Goal: Transaction & Acquisition: Purchase product/service

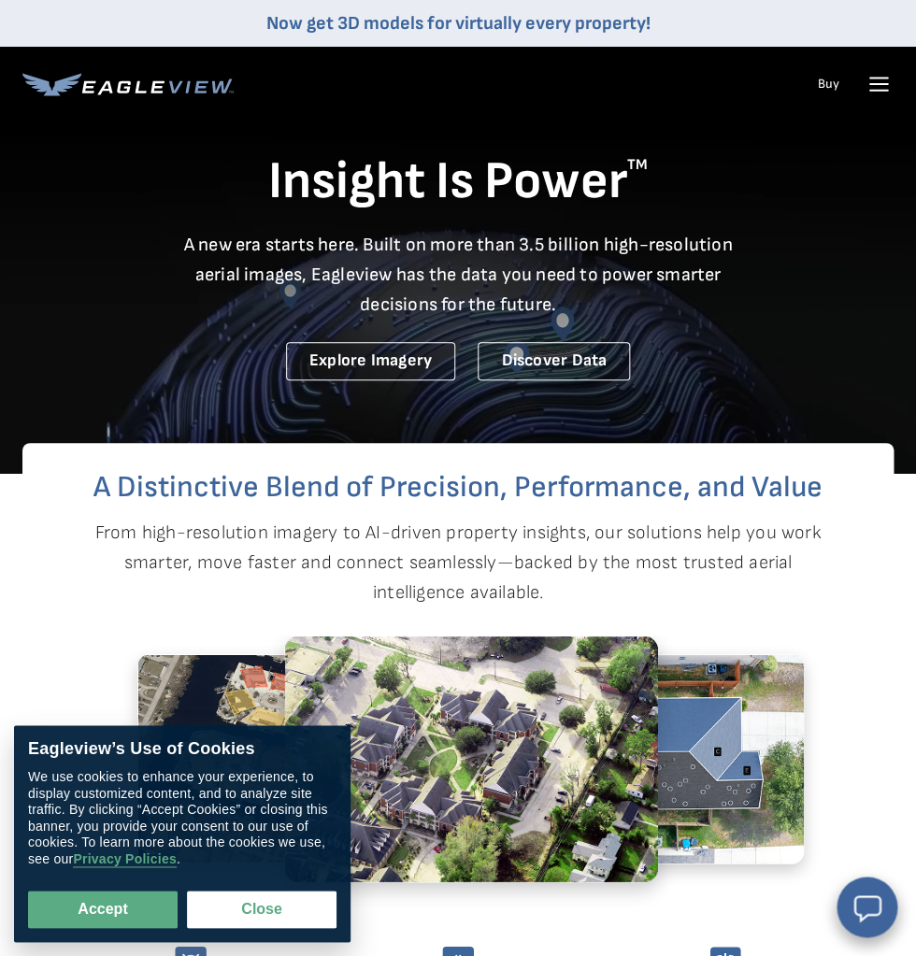
click at [869, 85] on icon at bounding box center [879, 84] width 30 height 30
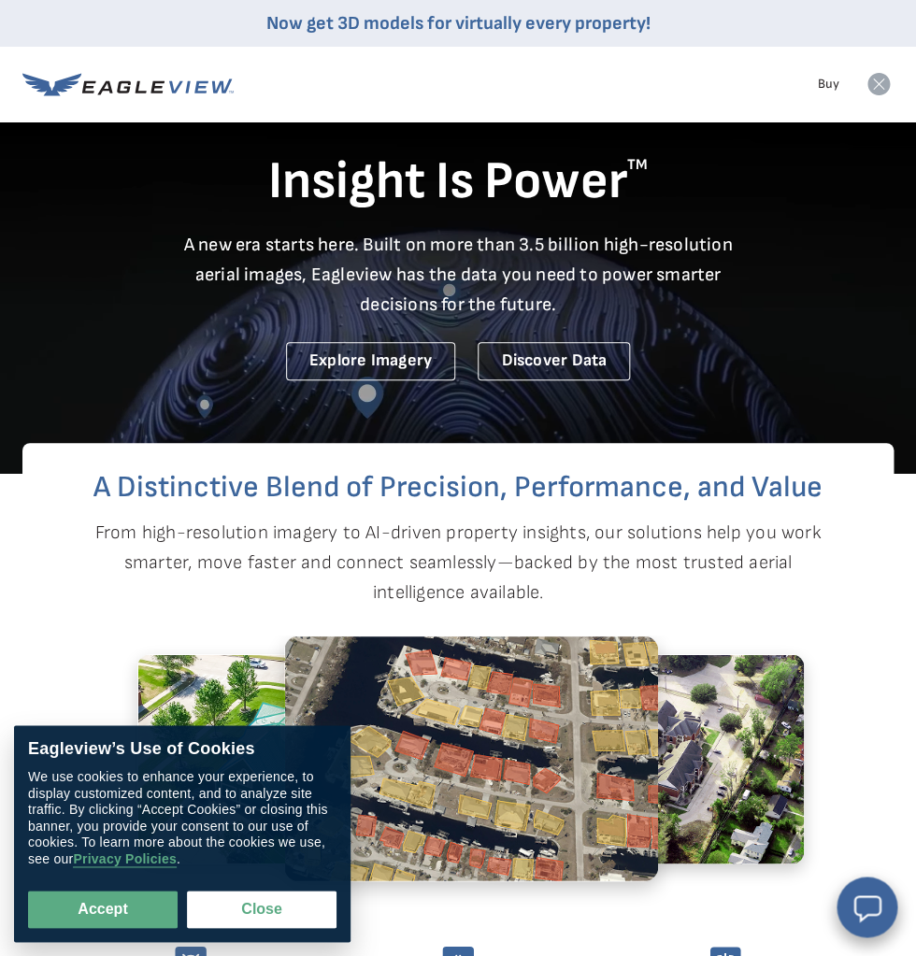
click at [693, 70] on div "Products Solutions Developer Resources Search Talk To Us Buy Login" at bounding box center [457, 84] width 871 height 75
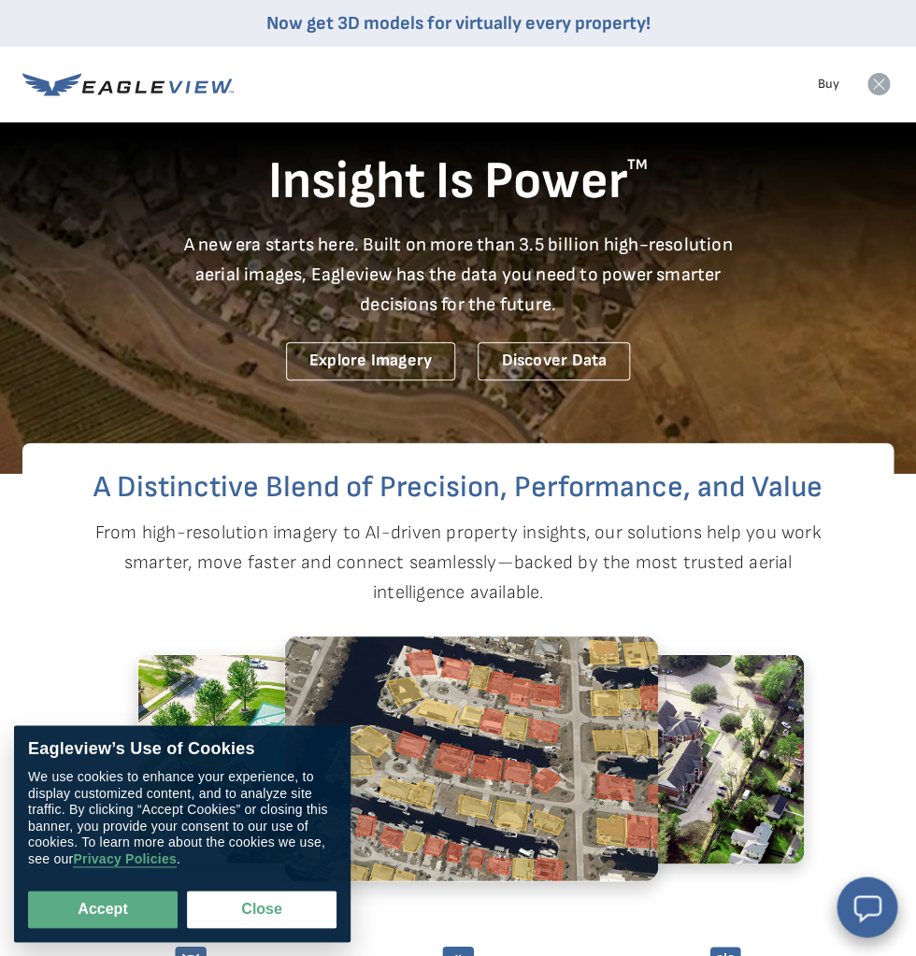
click at [875, 79] on icon at bounding box center [879, 84] width 22 height 22
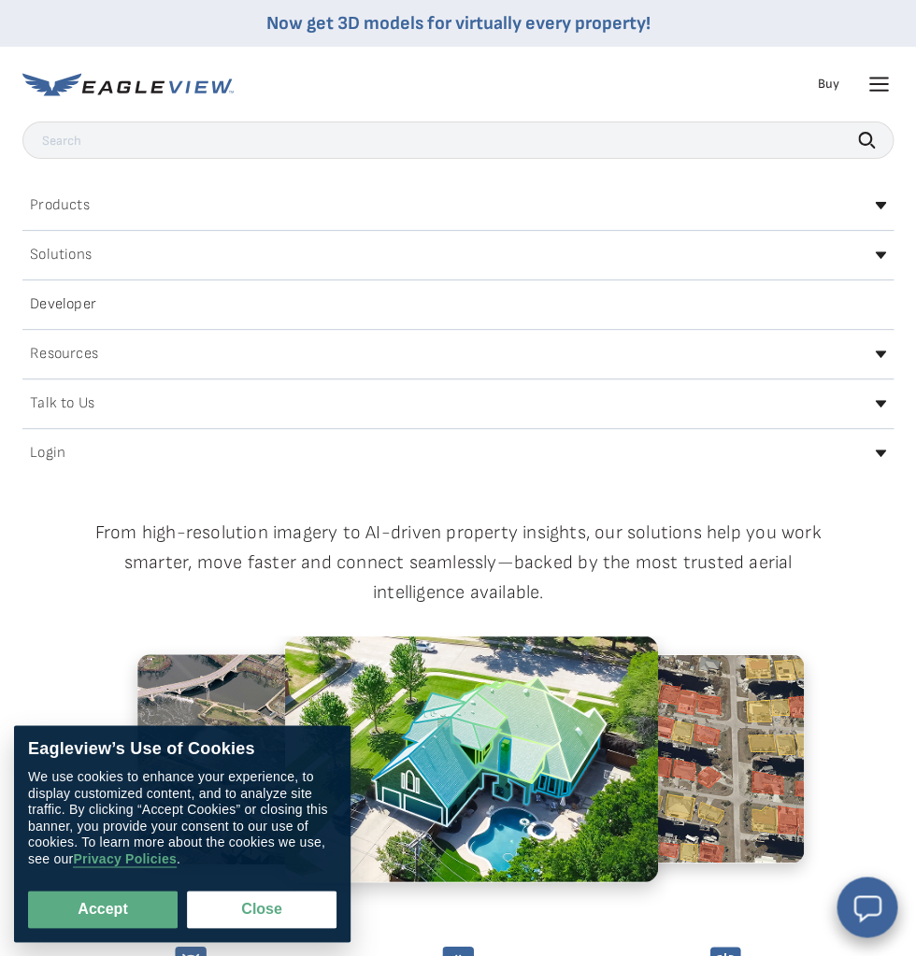
click at [876, 458] on div "Login" at bounding box center [457, 453] width 871 height 30
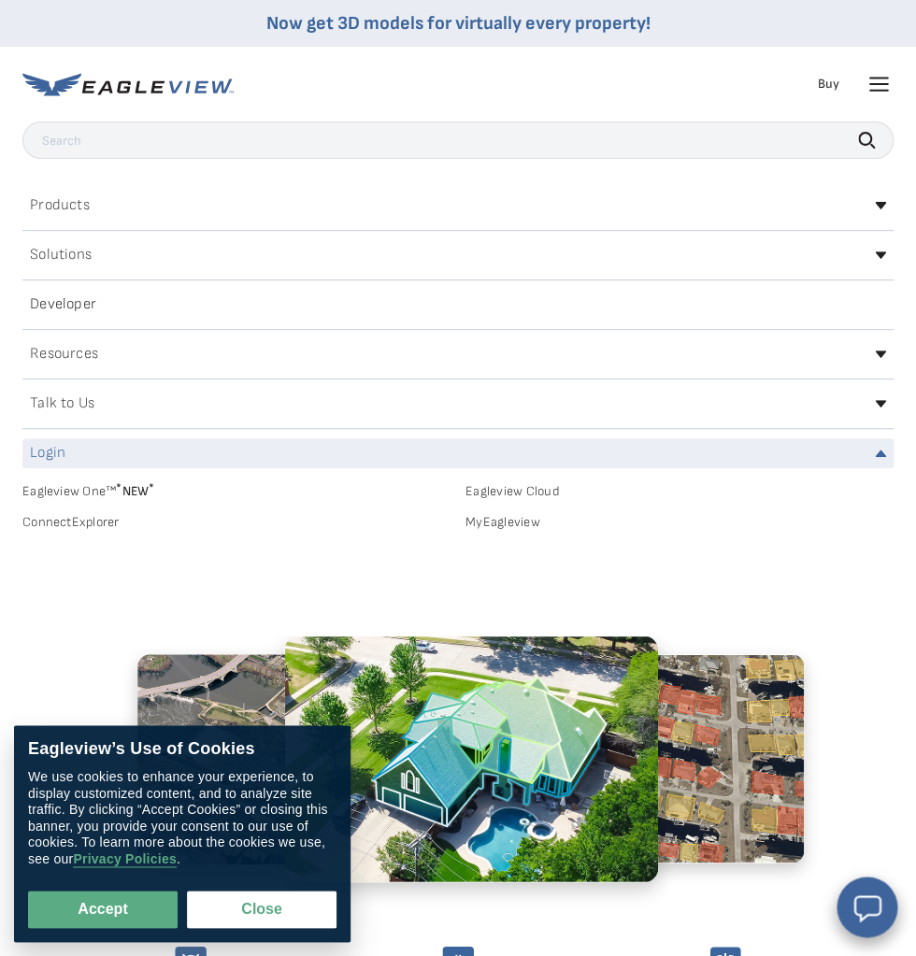
click at [524, 529] on link "MyEagleview" at bounding box center [680, 522] width 428 height 17
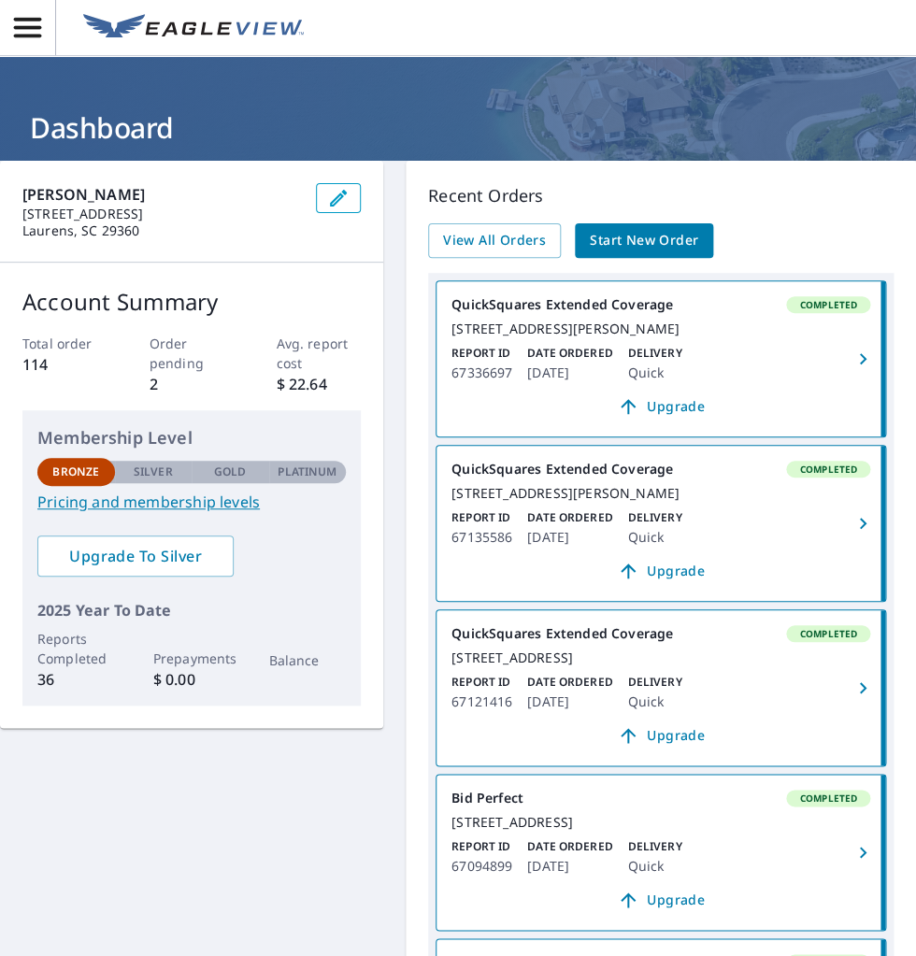
click at [664, 240] on span "Start New Order" at bounding box center [644, 240] width 108 height 23
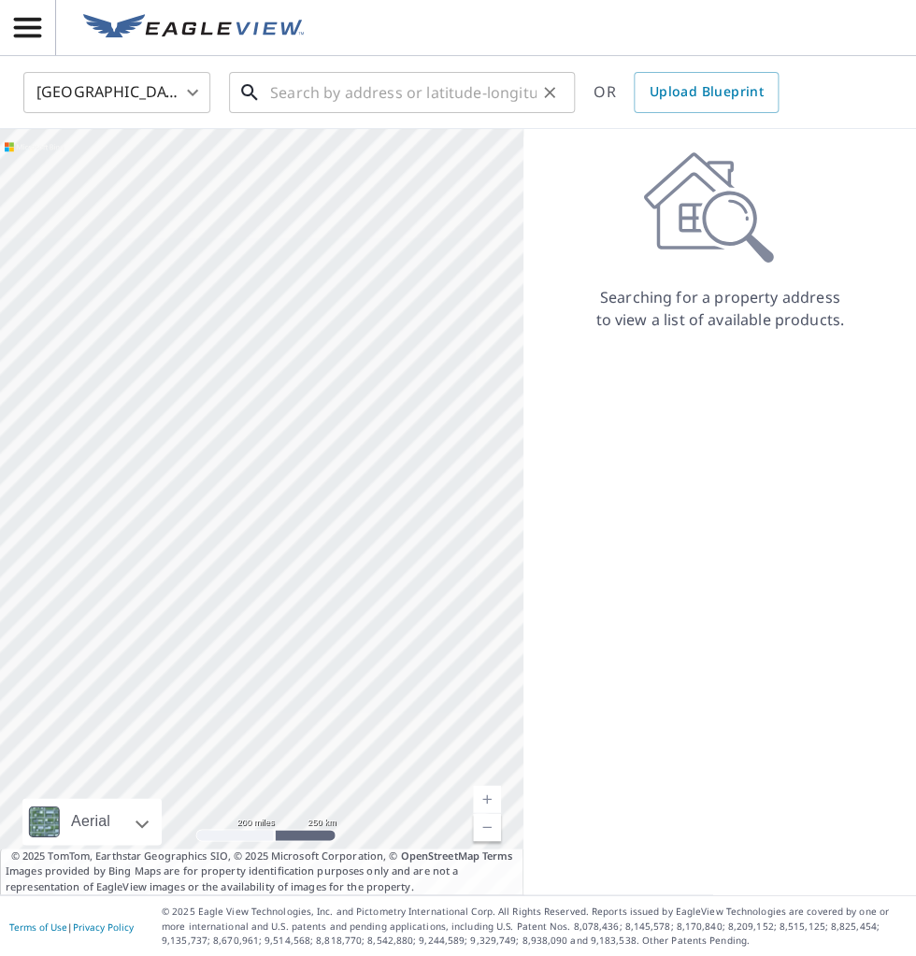
click at [421, 96] on input "text" at bounding box center [403, 92] width 266 height 52
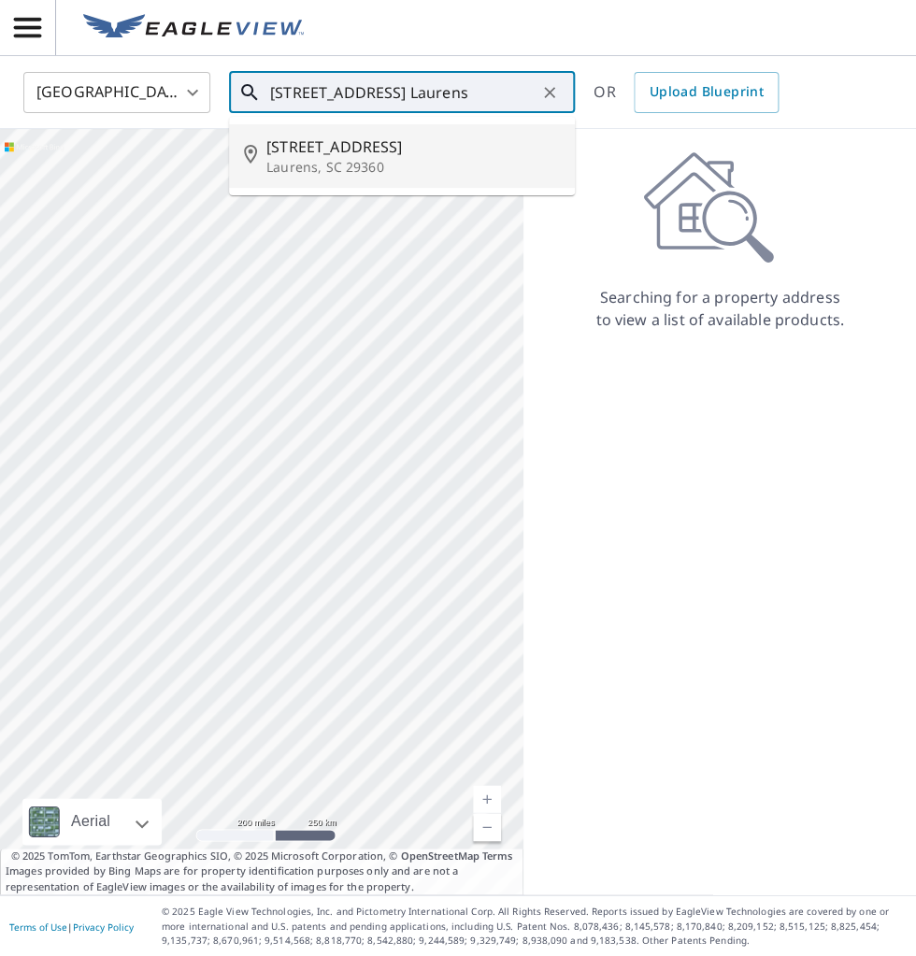
click at [352, 150] on span "[STREET_ADDRESS]" at bounding box center [413, 147] width 294 height 22
type input "[STREET_ADDRESS][PERSON_NAME]"
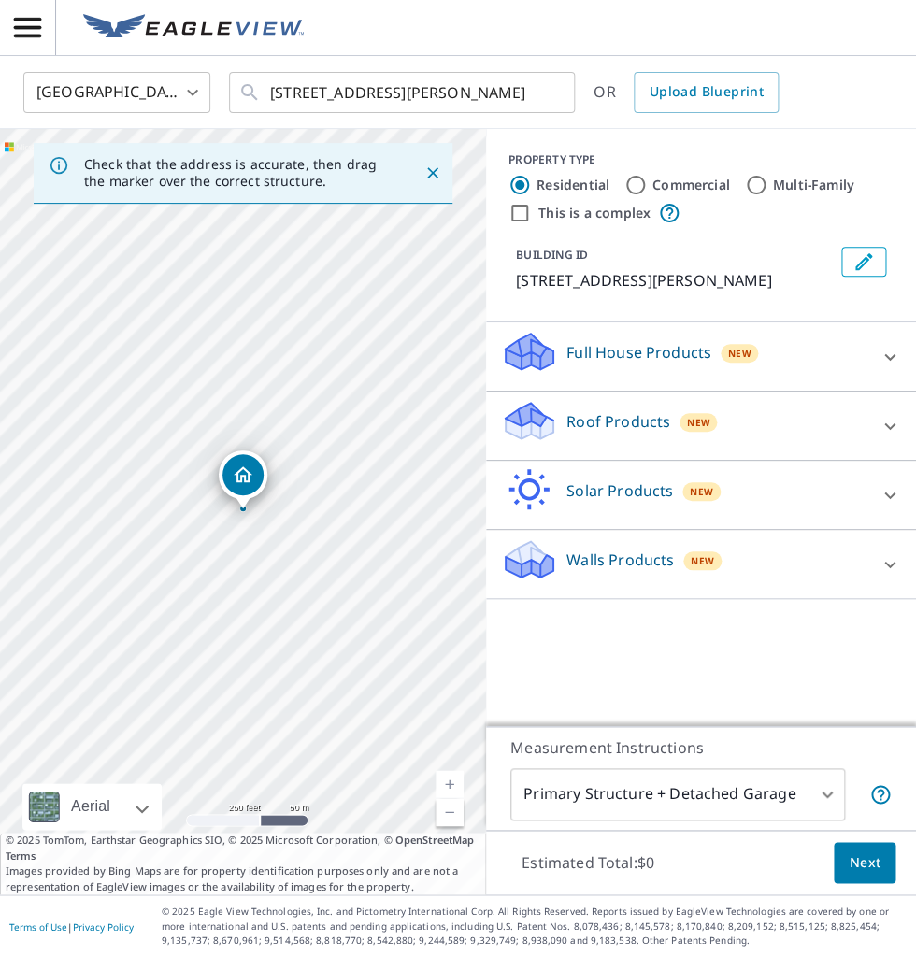
click at [878, 439] on div at bounding box center [890, 426] width 45 height 45
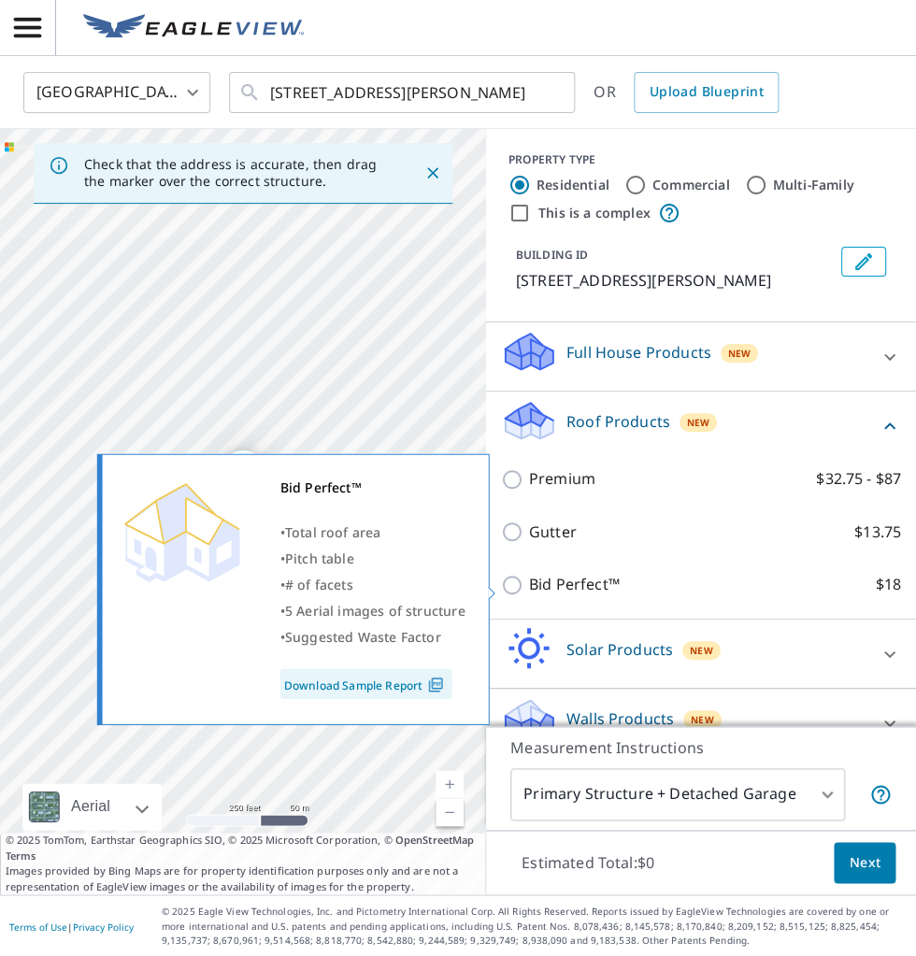
click at [547, 586] on p "Bid Perfect™" at bounding box center [574, 584] width 91 height 23
click at [529, 586] on input "Bid Perfect™ $18" at bounding box center [515, 585] width 28 height 22
checkbox input "true"
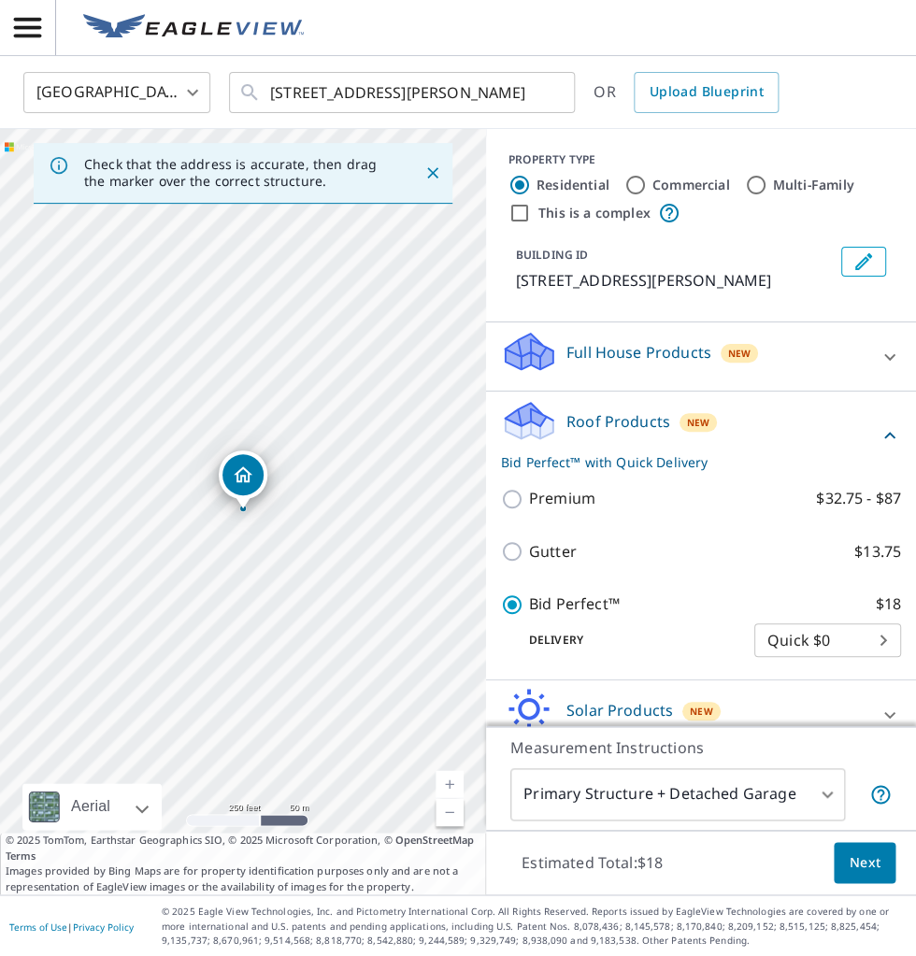
click at [848, 869] on button "Next" at bounding box center [865, 863] width 62 height 42
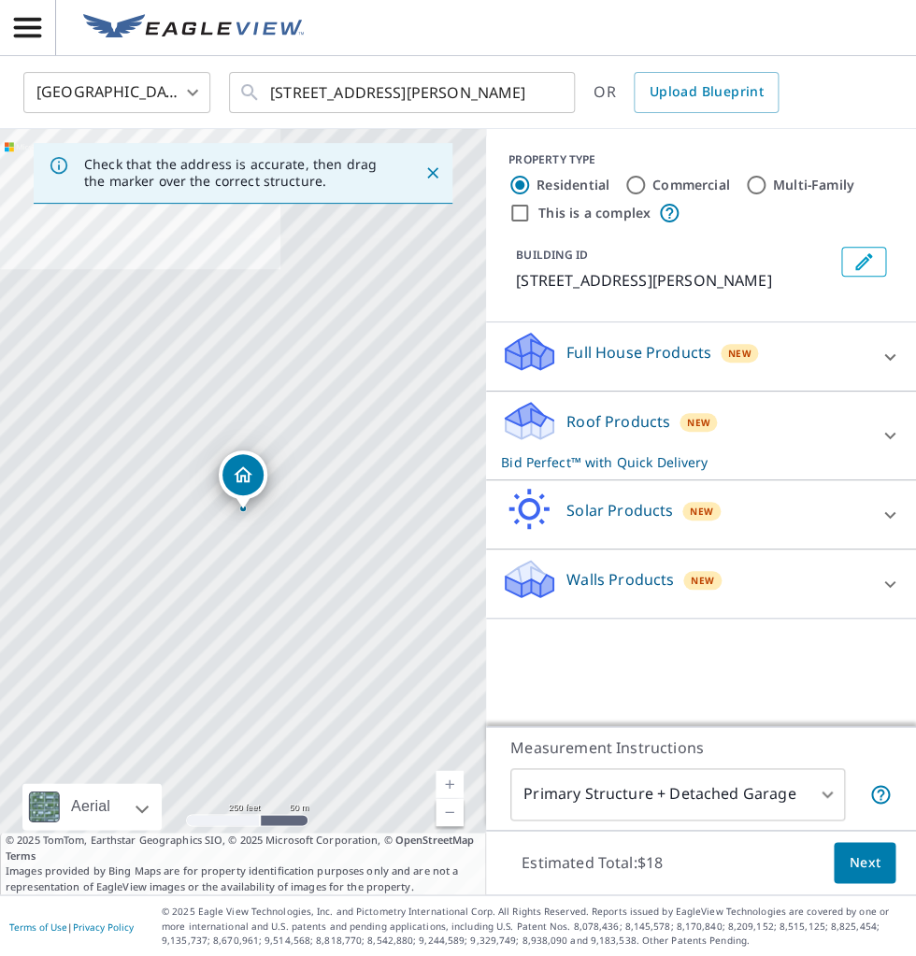
click at [808, 783] on body "TH TH [GEOGRAPHIC_DATA] US ​ [STREET_ADDRESS][PERSON_NAME] ​ OR Upload Blueprin…" at bounding box center [458, 478] width 916 height 956
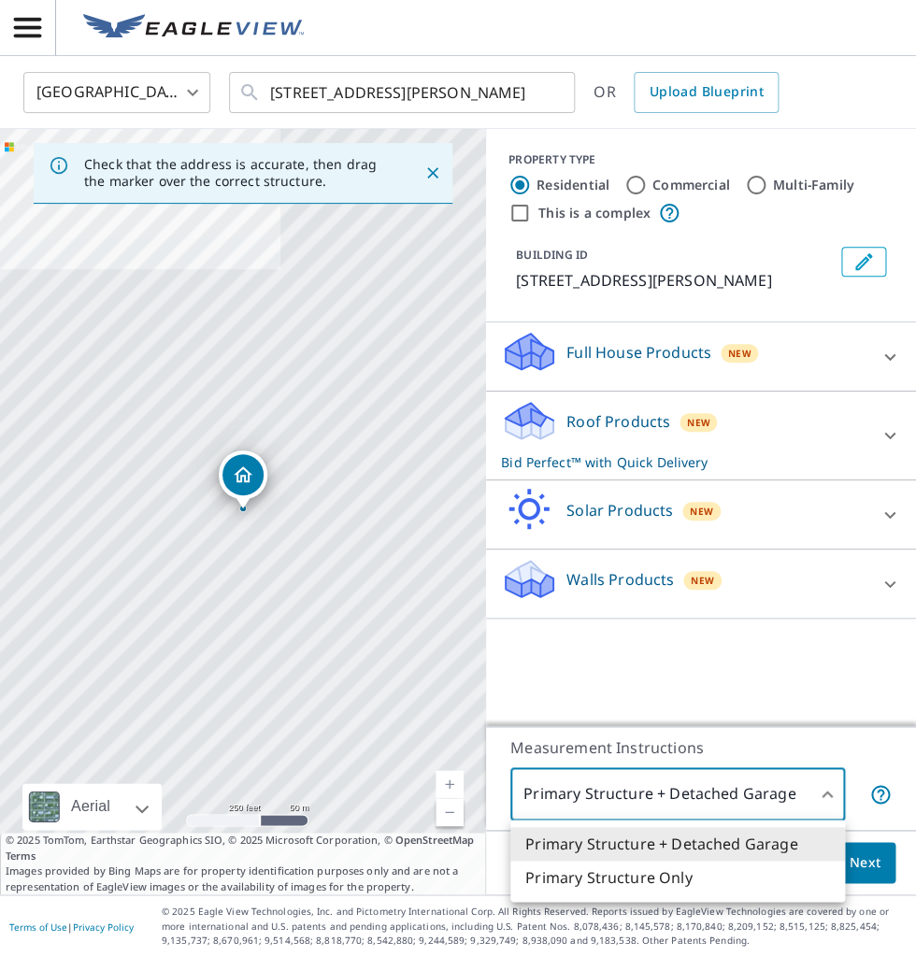
click at [738, 873] on li "Primary Structure Only" at bounding box center [677, 878] width 335 height 34
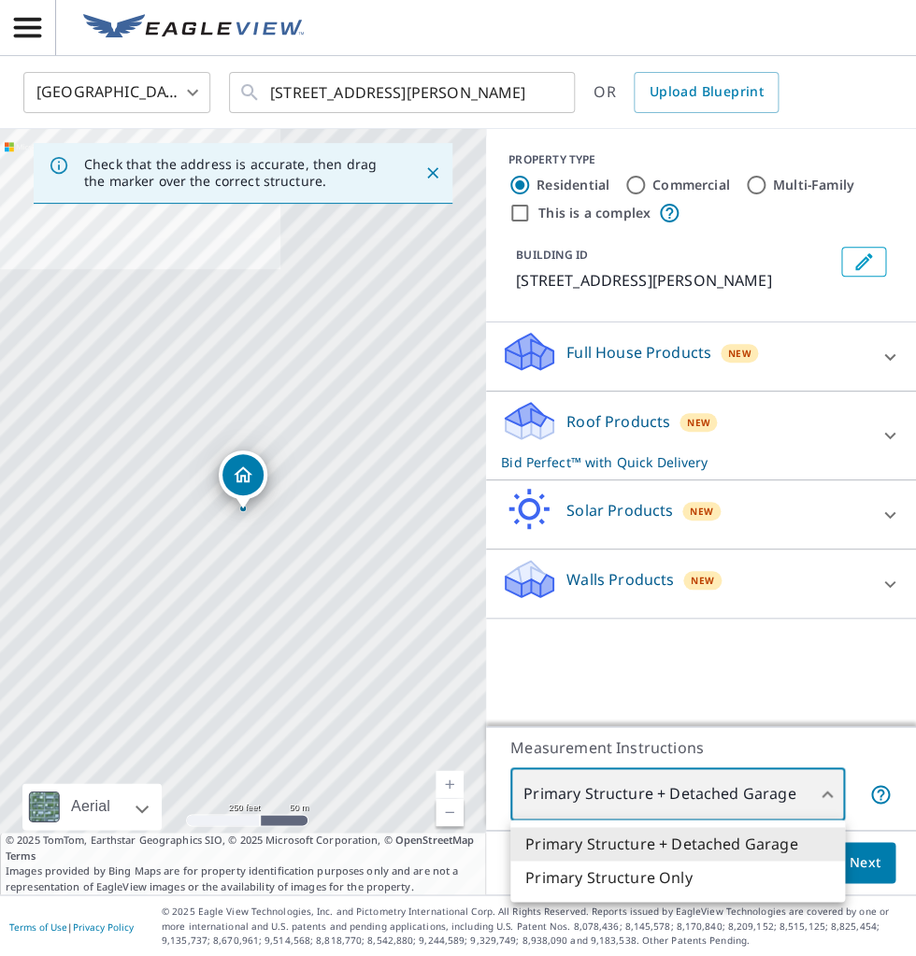
type input "2"
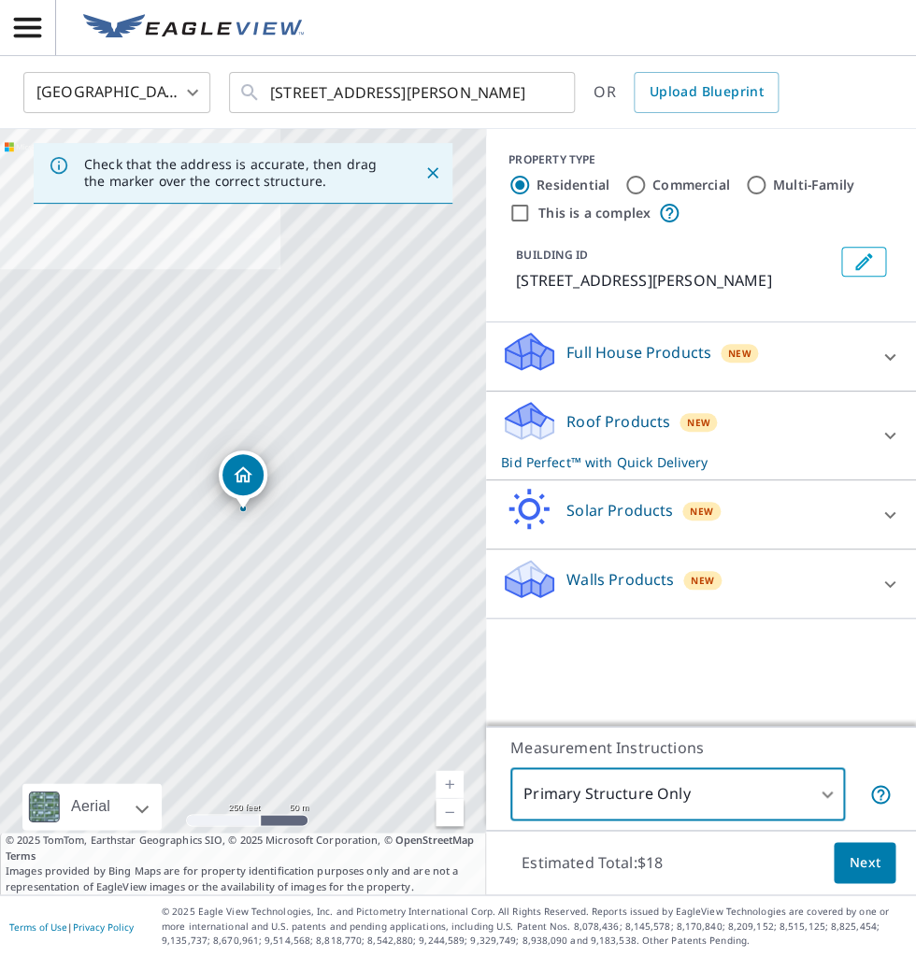
click at [811, 443] on div "Roof Products New Bid Perfect™ with Quick Delivery" at bounding box center [684, 435] width 366 height 73
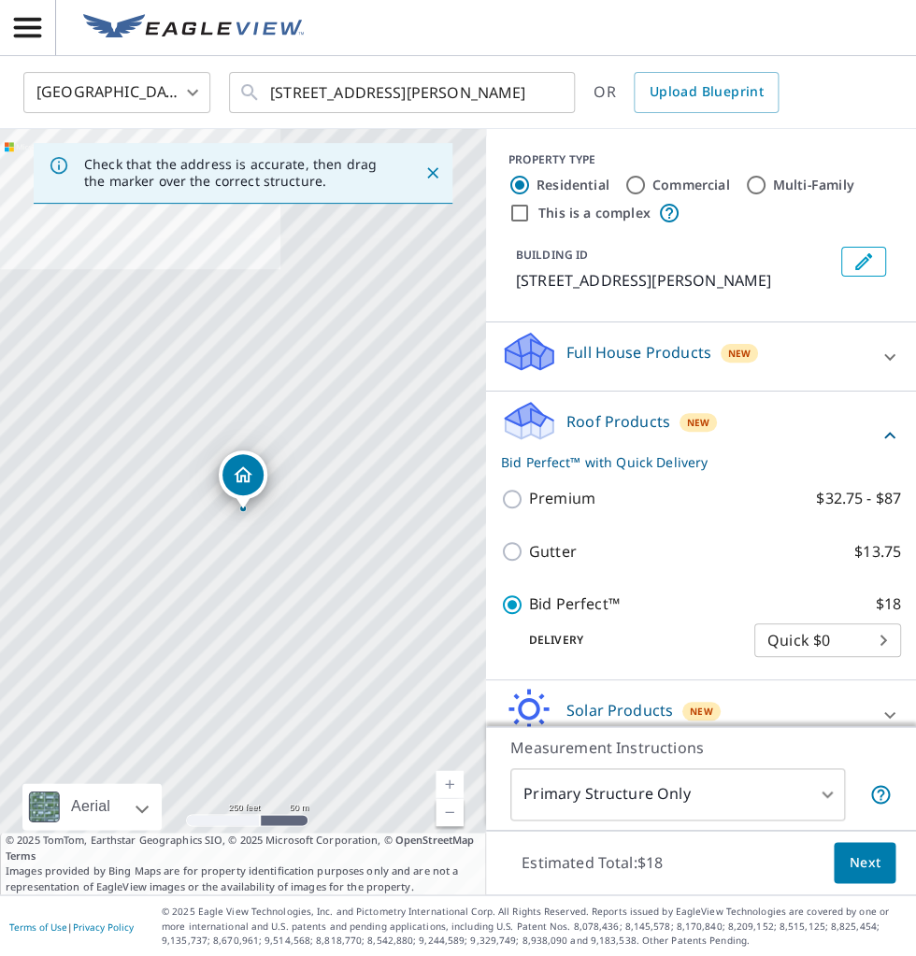
click at [865, 870] on span "Next" at bounding box center [865, 863] width 32 height 23
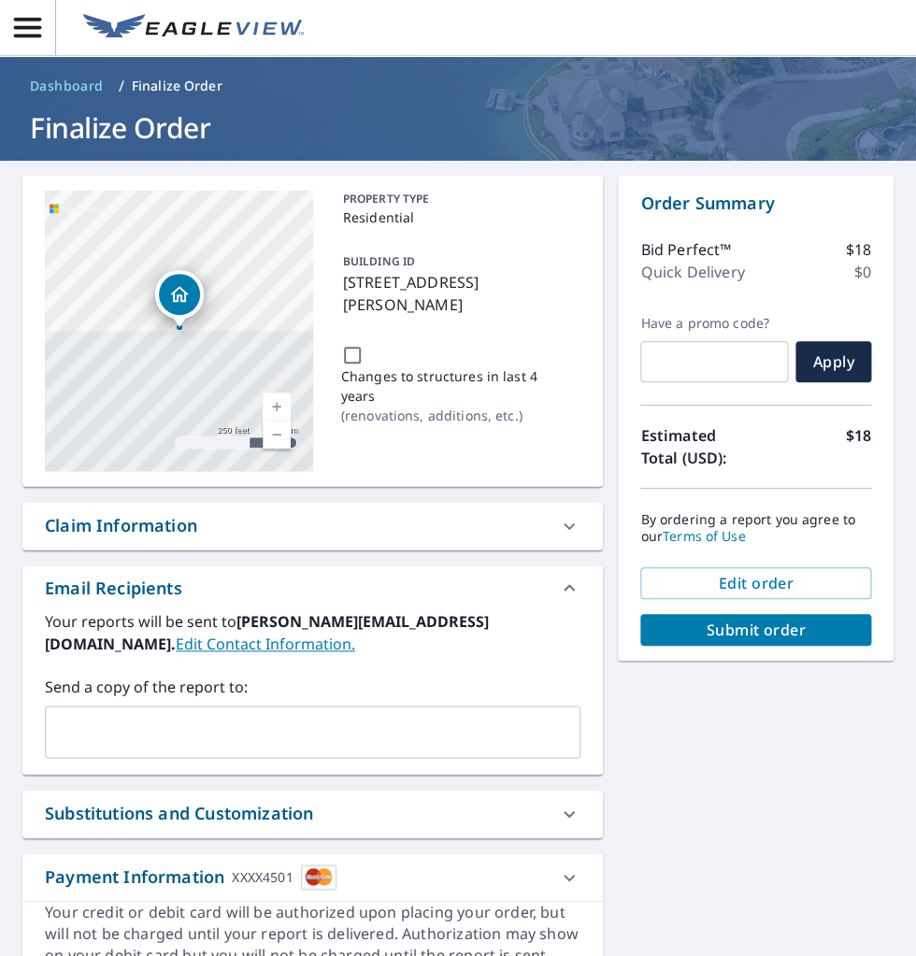
click at [769, 633] on span "Submit order" at bounding box center [755, 630] width 201 height 21
